Goal: Information Seeking & Learning: Learn about a topic

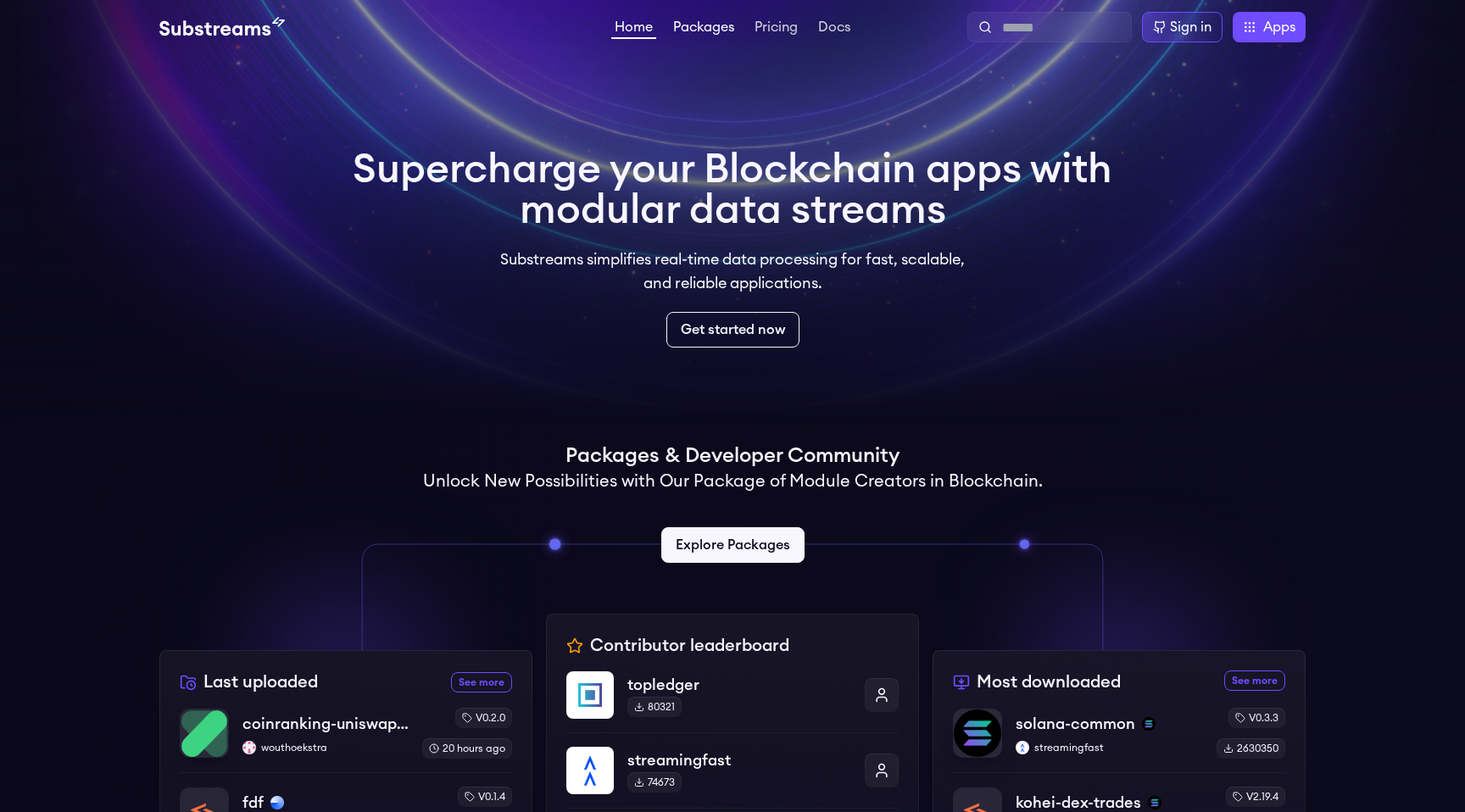
click at [690, 32] on link "Packages" at bounding box center [704, 29] width 68 height 17
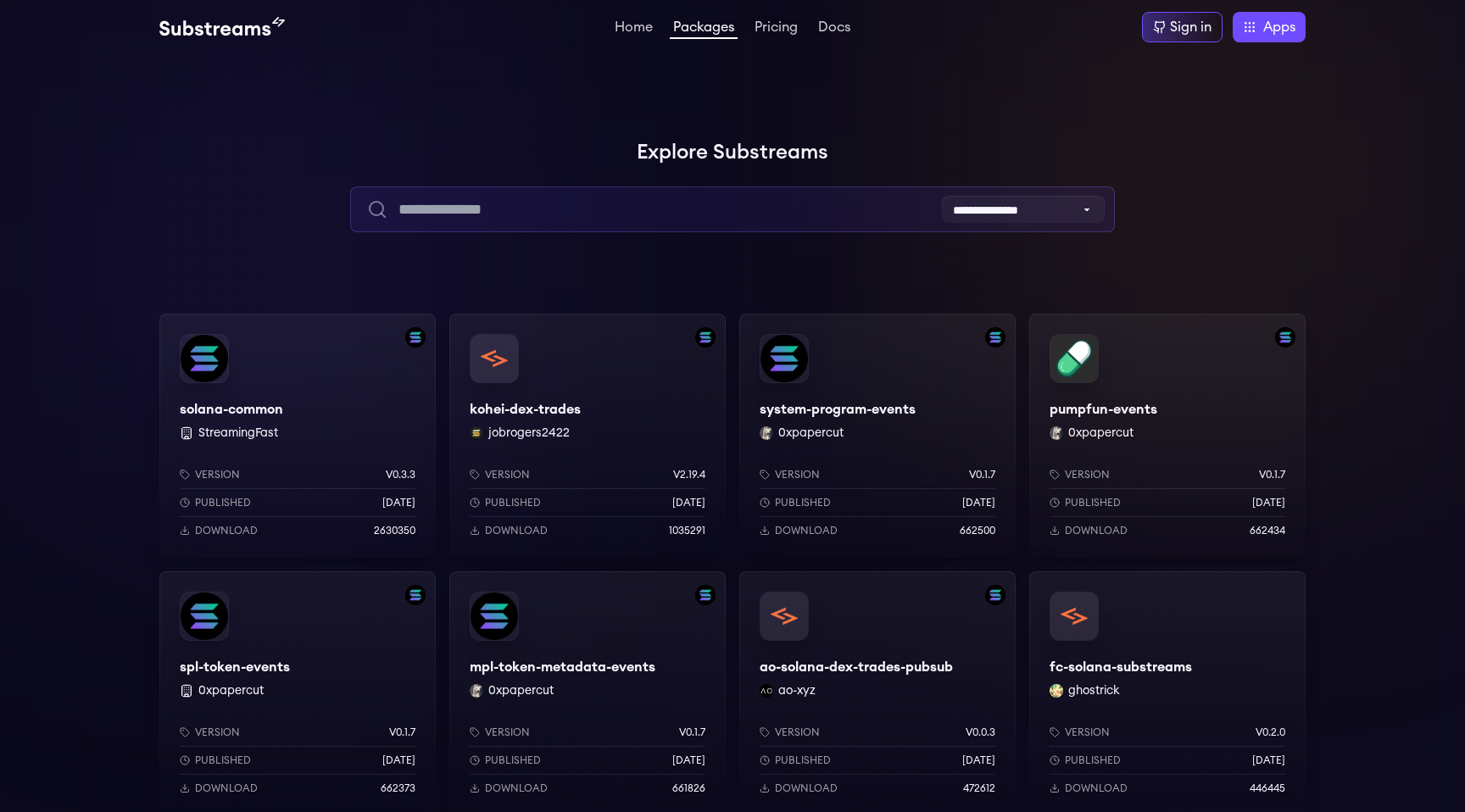
click at [685, 202] on input "text" at bounding box center [732, 209] width 764 height 45
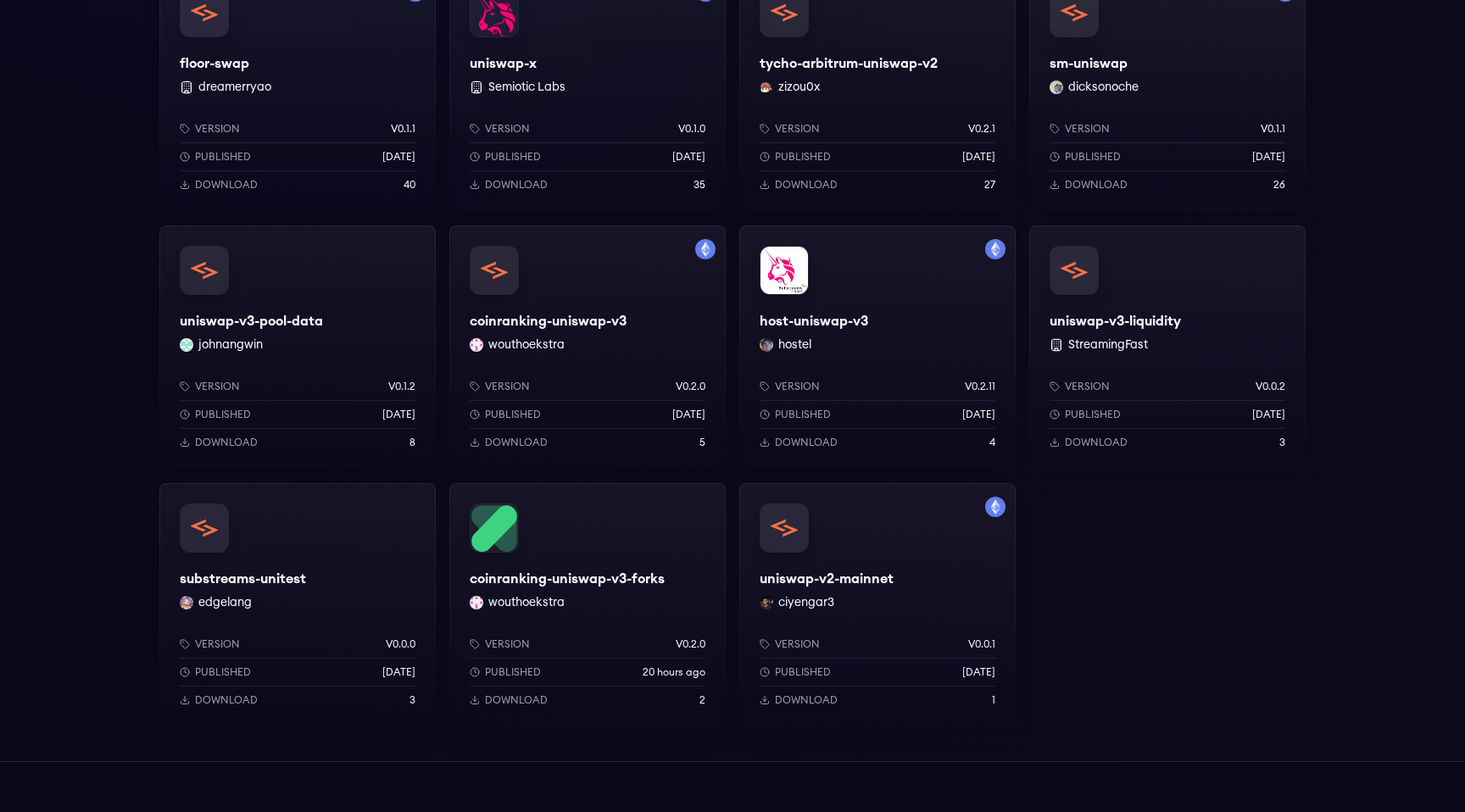
scroll to position [609, 0]
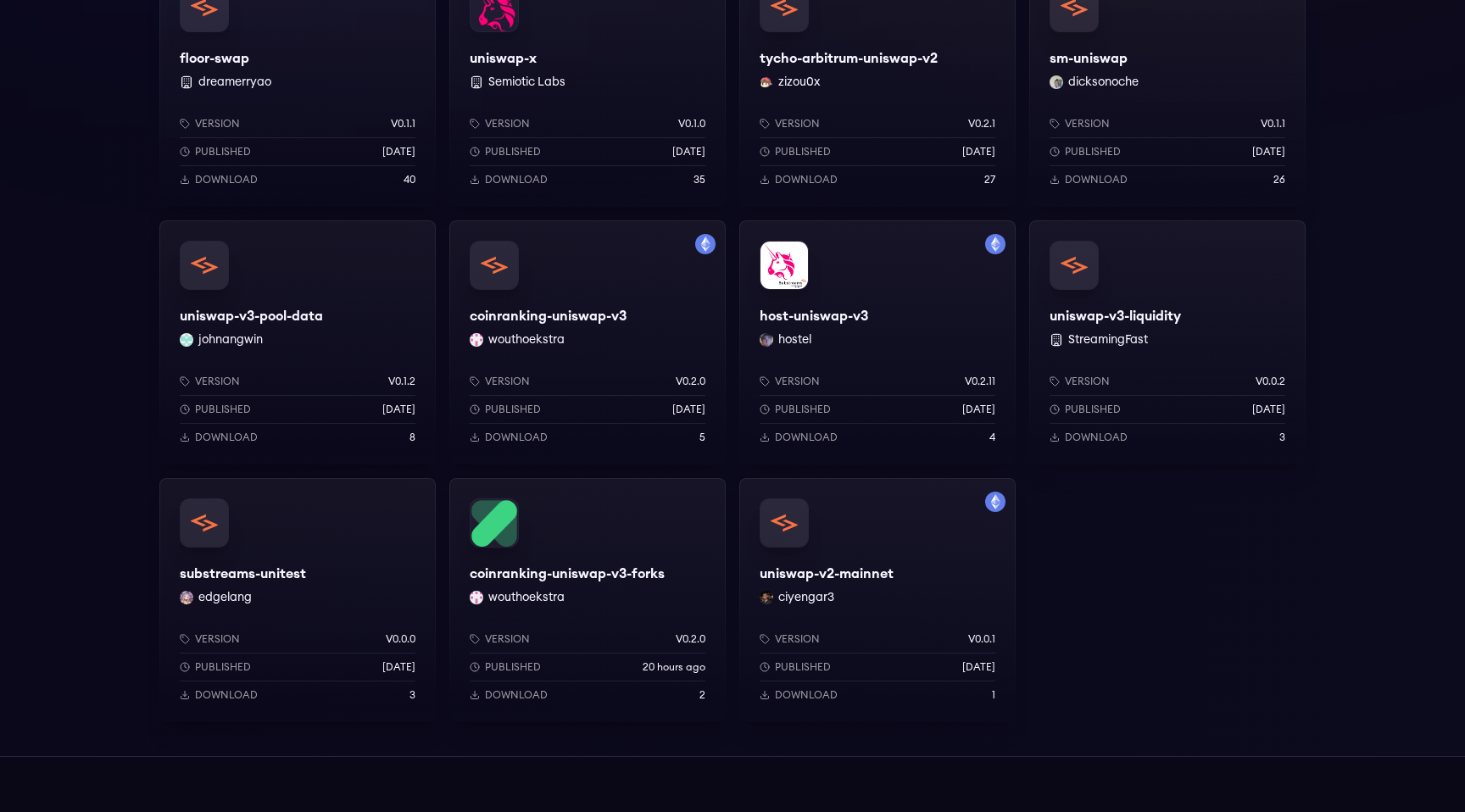
type input "*******"
click at [848, 573] on div "uniswap-v2-mainnet ciyengar3 Version v0.0.1 Published [DATE] Download 1" at bounding box center [878, 599] width 276 height 244
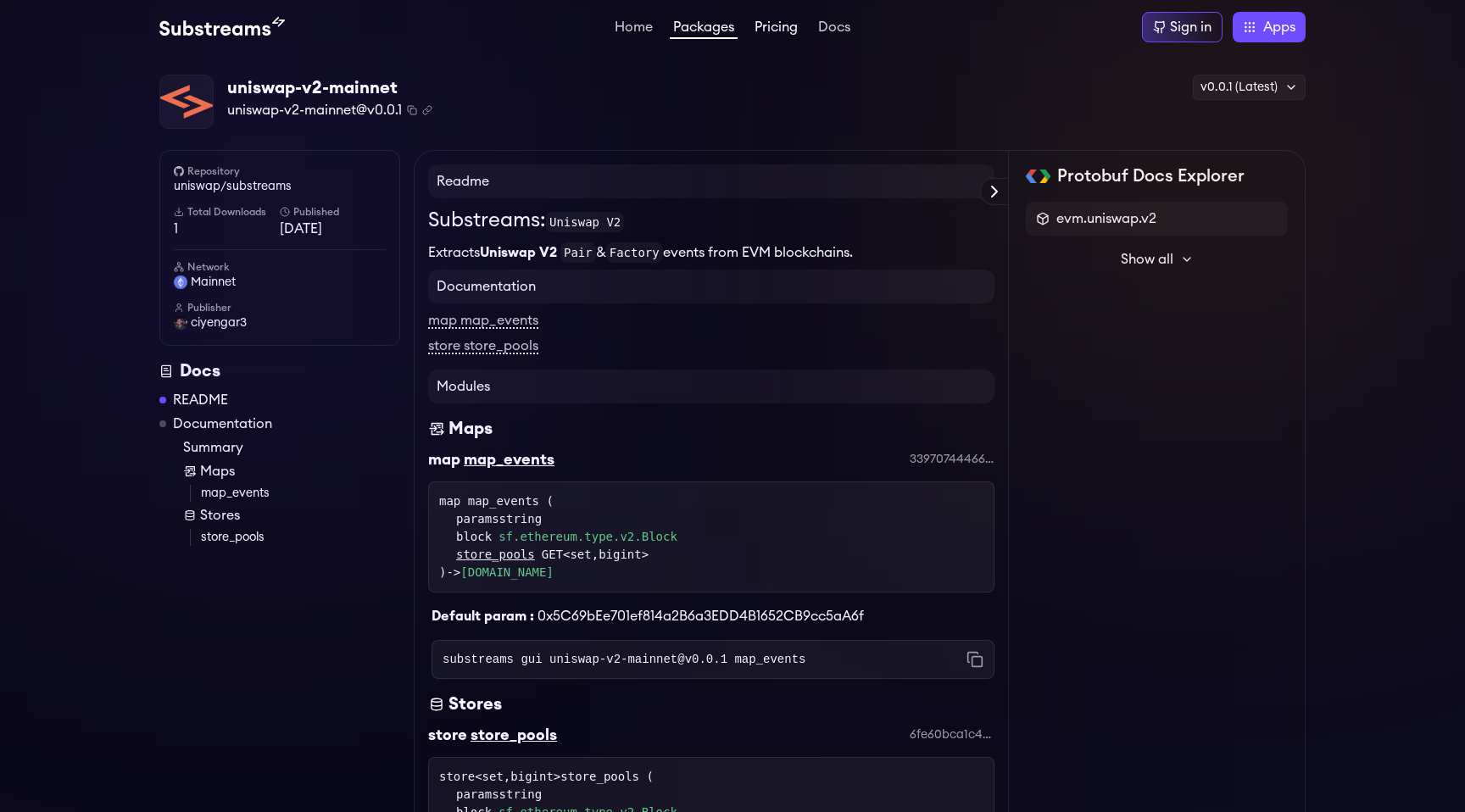
click at [776, 29] on link "Pricing" at bounding box center [776, 29] width 50 height 17
